Goal: Task Accomplishment & Management: Complete application form

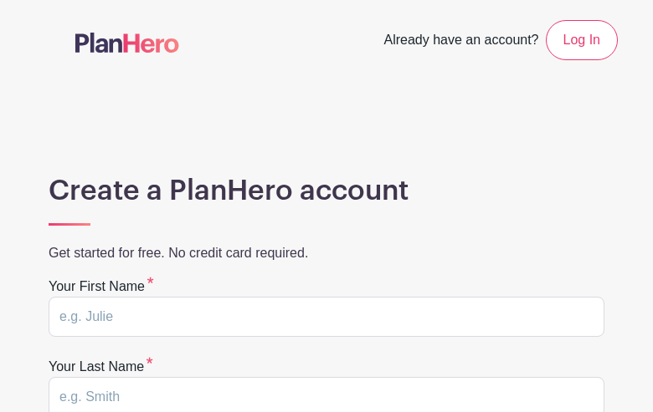
type input "AqrSmOIKHnpuT"
type input "wUiQWHxWkBlvoS"
type input "[EMAIL_ADDRESS][DOMAIN_NAME]"
type input "utsdQXMfMVxhOJA"
type input "xIEBtUCVPeyHIgbc"
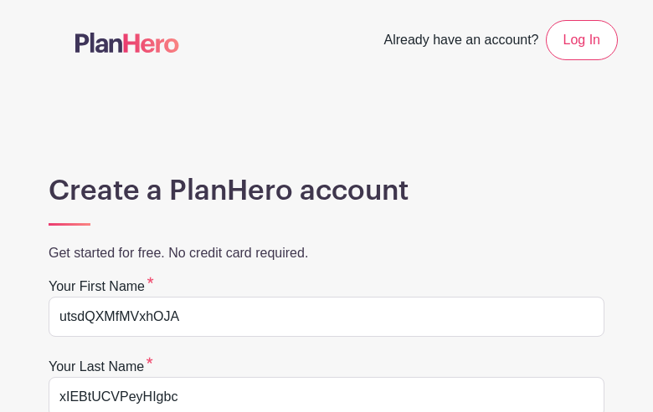
type input "[EMAIL_ADDRESS][DOMAIN_NAME]"
